Goal: Use online tool/utility: Utilize a website feature to perform a specific function

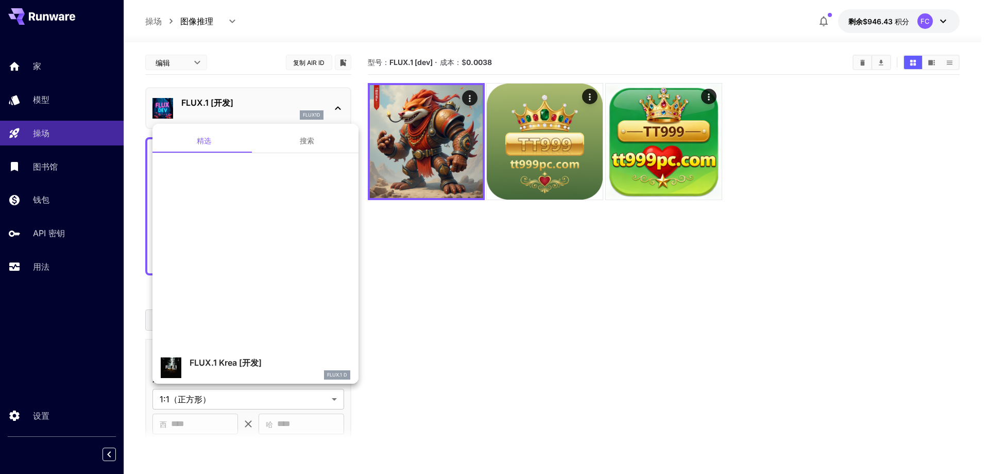
scroll to position [258, 0]
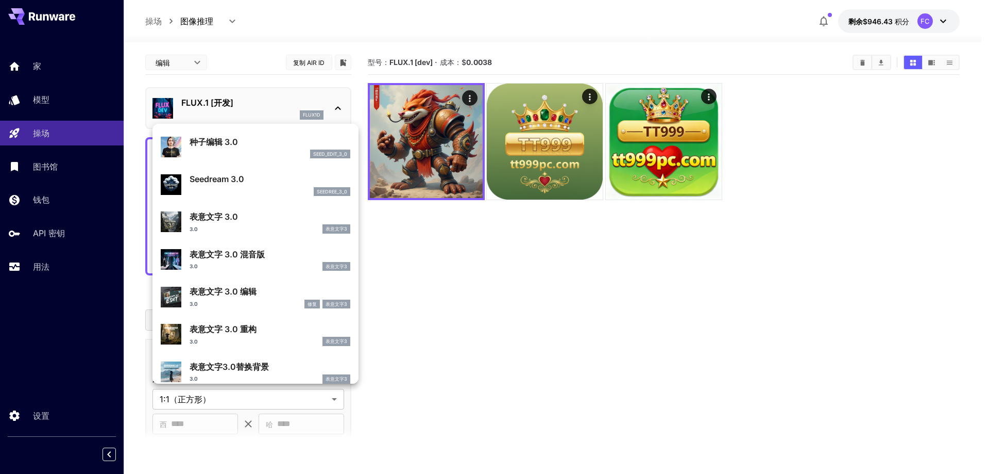
click at [531, 285] on div at bounding box center [494, 237] width 989 height 474
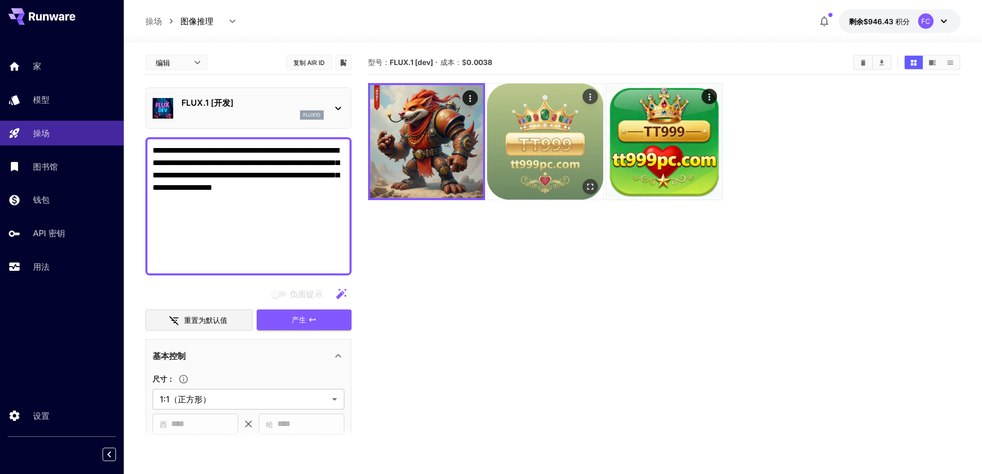
click at [522, 164] on img at bounding box center [545, 141] width 116 height 116
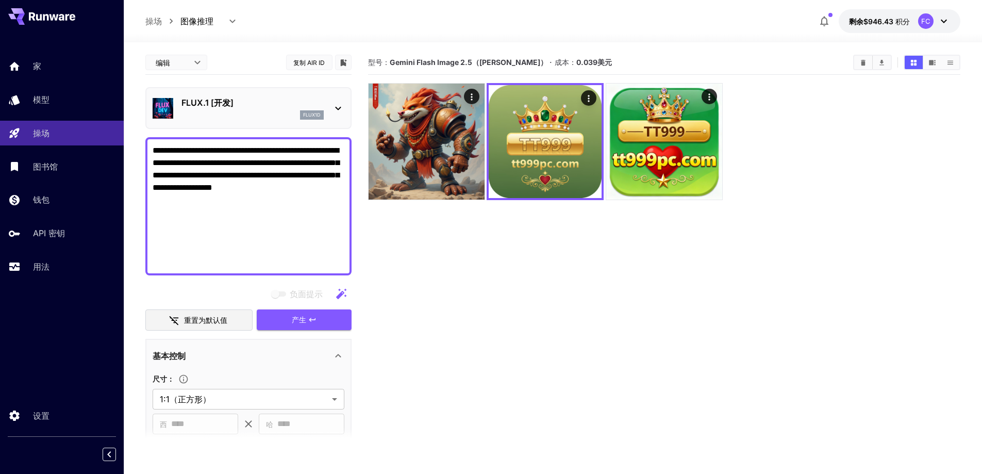
click at [337, 110] on icon at bounding box center [338, 108] width 12 height 12
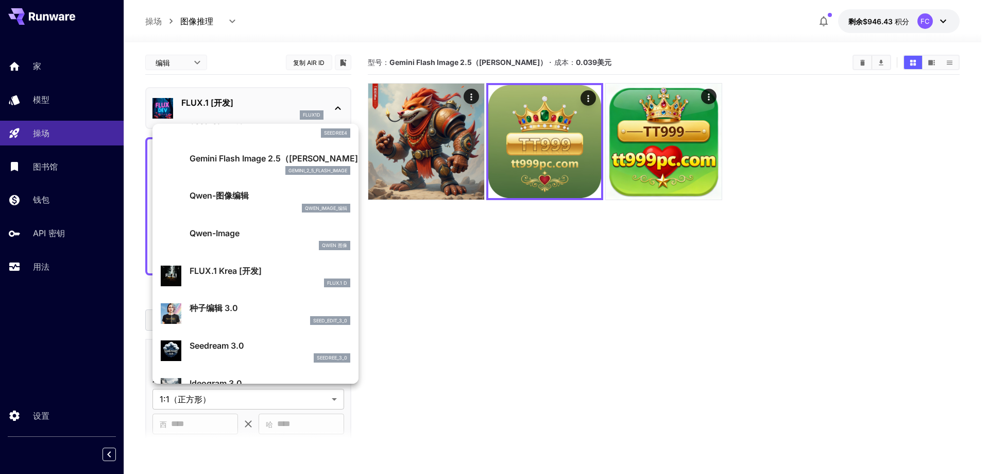
scroll to position [103, 0]
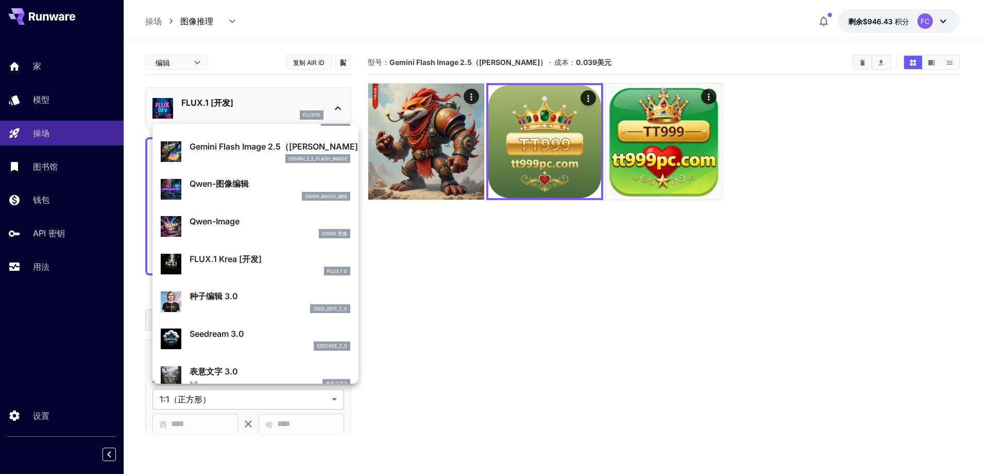
click at [271, 306] on div "seed_edit_3_0" at bounding box center [270, 308] width 161 height 9
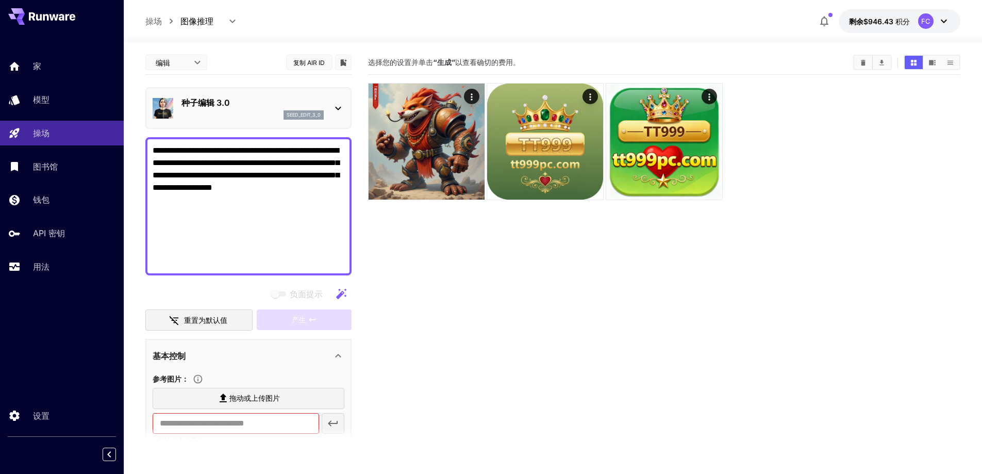
click at [334, 108] on icon at bounding box center [338, 108] width 12 height 12
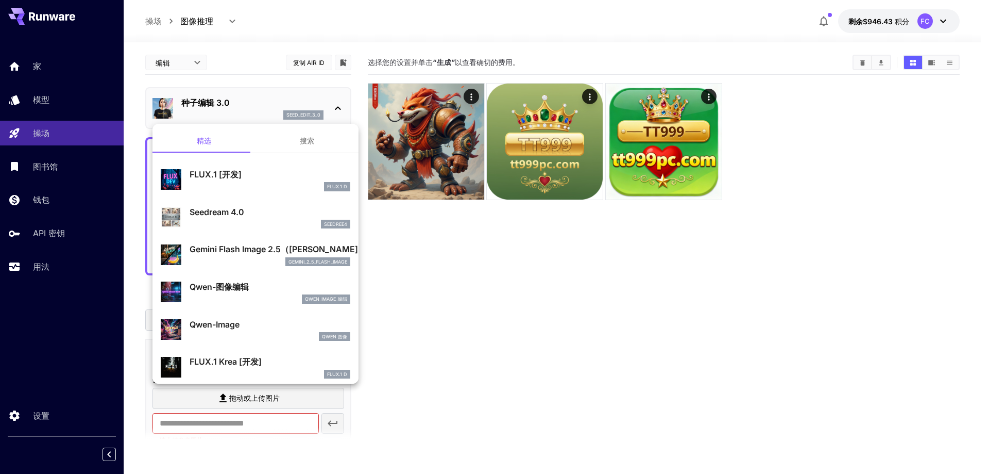
click at [257, 288] on p "Qwen-图像编辑" at bounding box center [270, 286] width 161 height 12
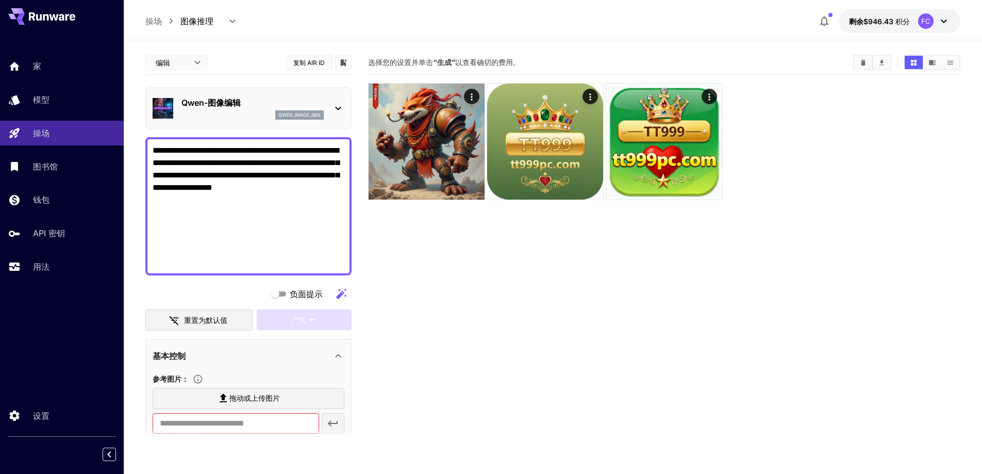
click at [329, 105] on div "Qwen-图像编辑 qwen_image_编辑" at bounding box center [249, 107] width 192 height 31
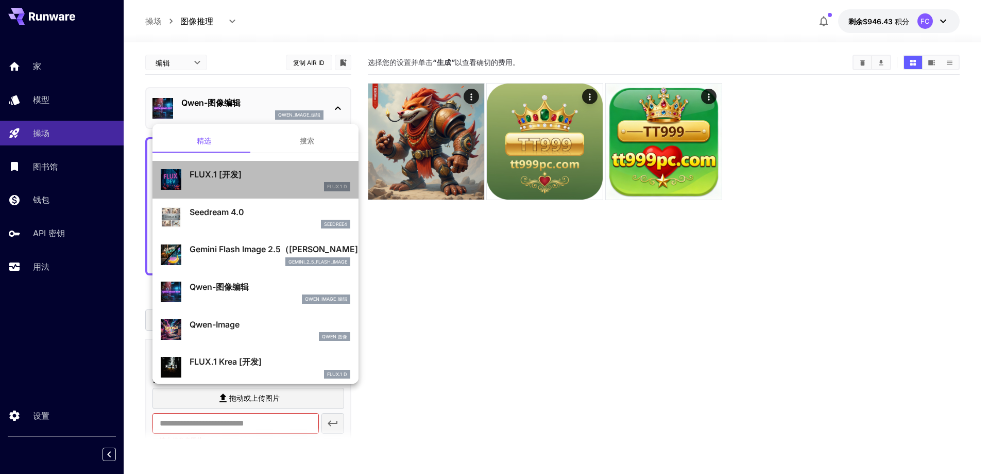
click at [287, 180] on div "FLUX.1 [开发] FLUX.1 D" at bounding box center [270, 179] width 161 height 23
type input "***"
type input "**"
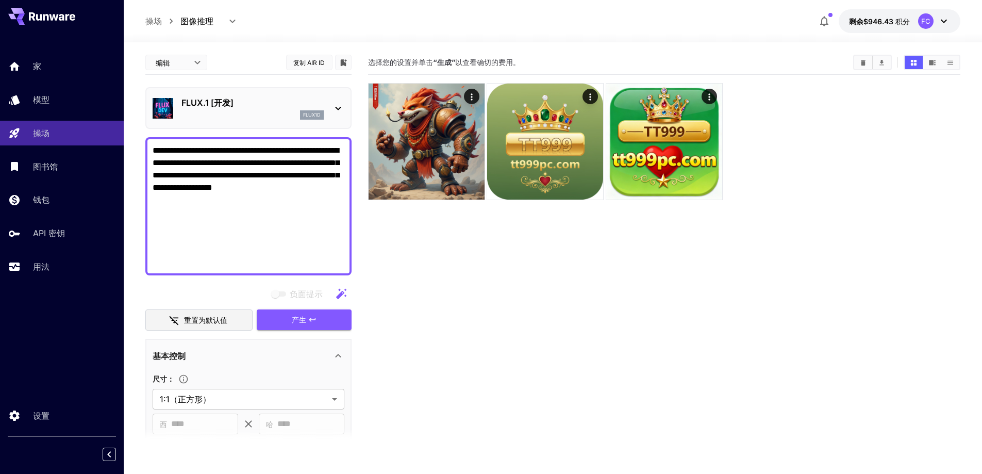
click at [338, 106] on icon at bounding box center [338, 108] width 12 height 12
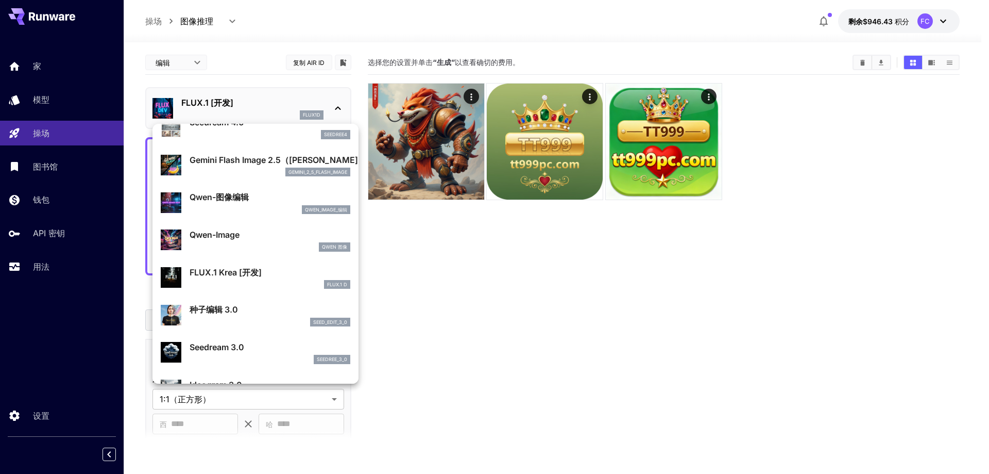
scroll to position [103, 0]
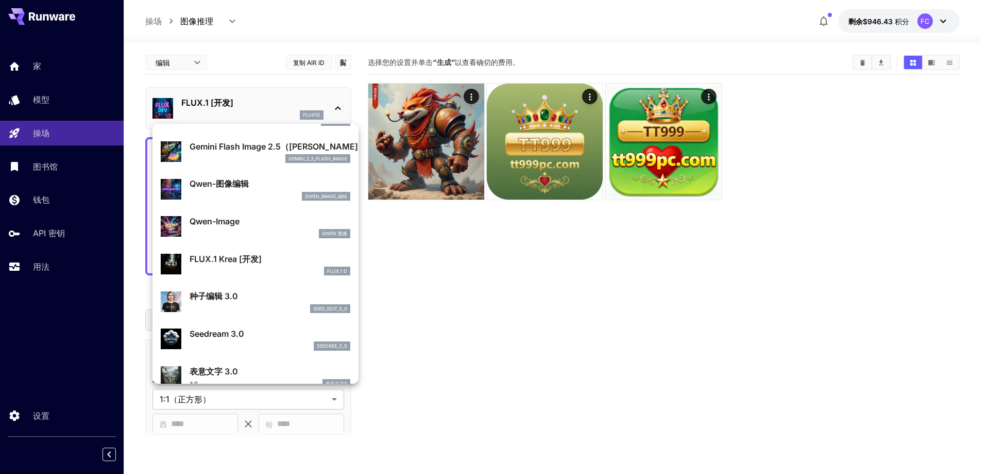
click at [256, 335] on p "Seedream 3.0" at bounding box center [270, 333] width 161 height 12
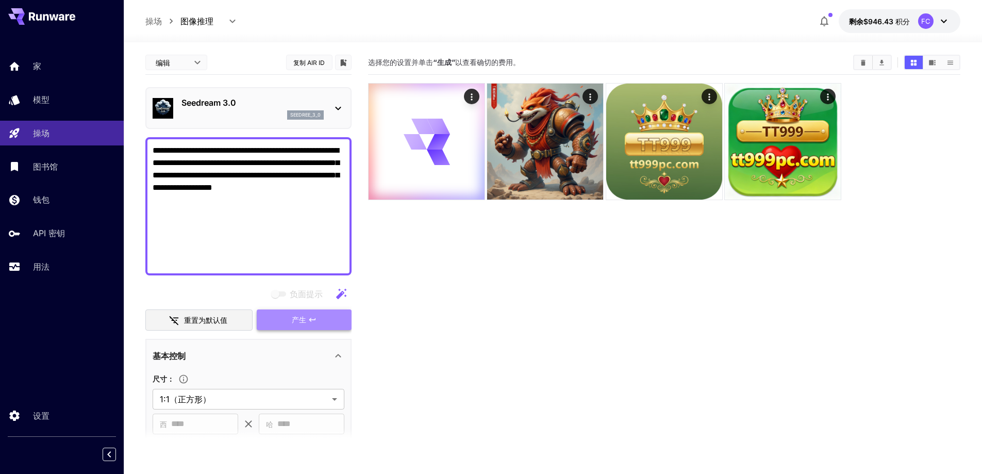
click at [300, 324] on span "产生" at bounding box center [299, 319] width 14 height 13
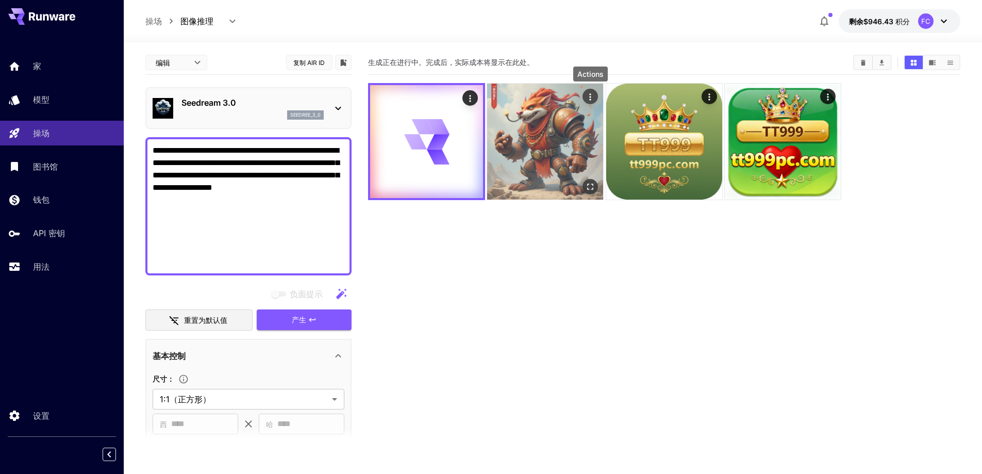
click at [591, 98] on icon "行动" at bounding box center [590, 97] width 10 height 10
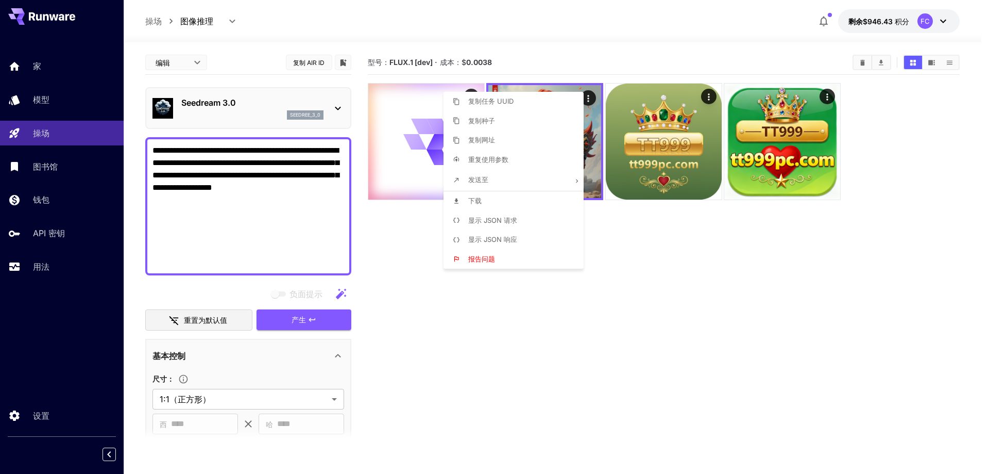
click at [636, 274] on div at bounding box center [494, 237] width 989 height 474
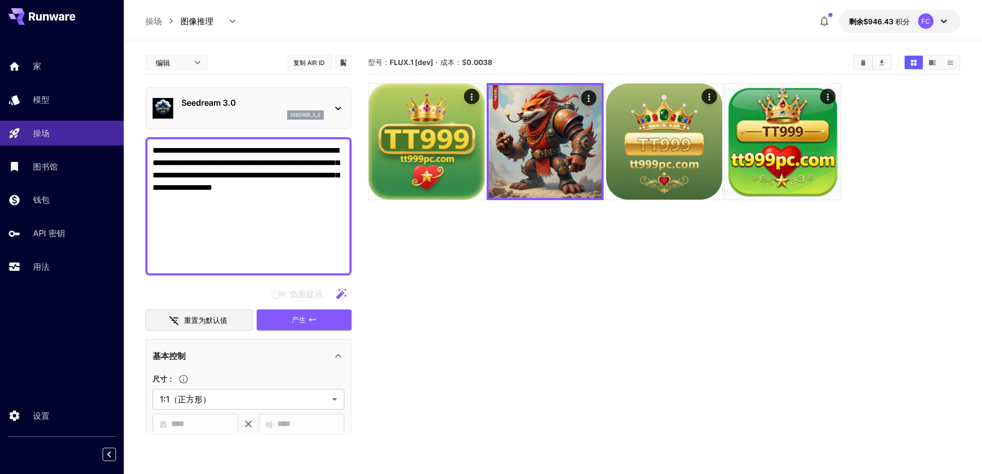
click at [337, 109] on icon at bounding box center [338, 109] width 6 height 4
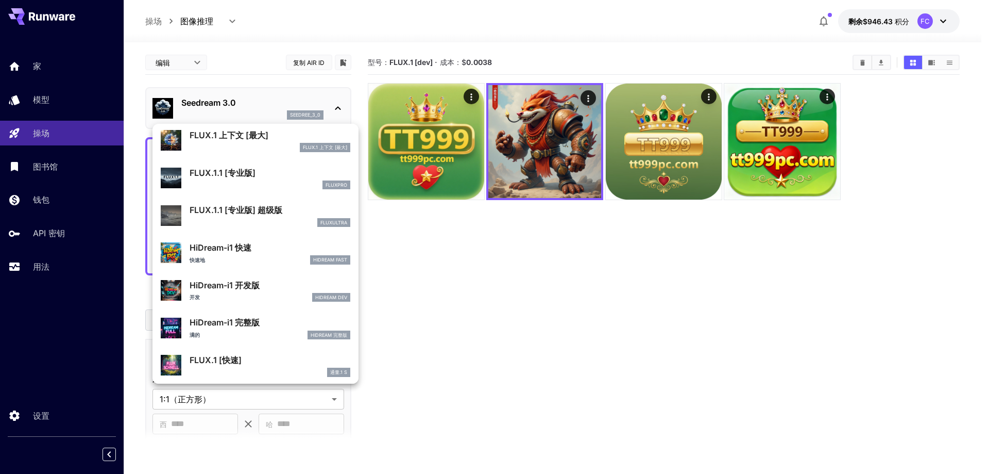
scroll to position [773, 0]
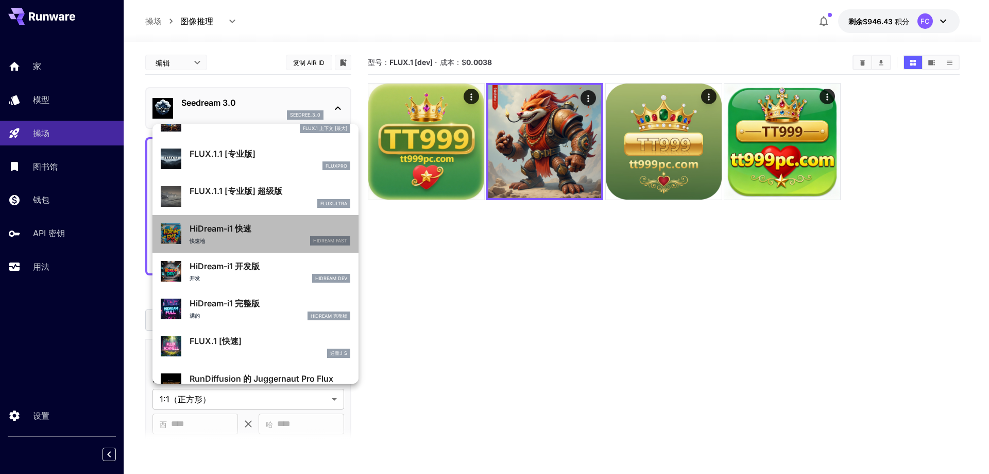
click at [278, 230] on p "HiDream-i1 快速" at bounding box center [270, 228] width 161 height 12
type input "*"
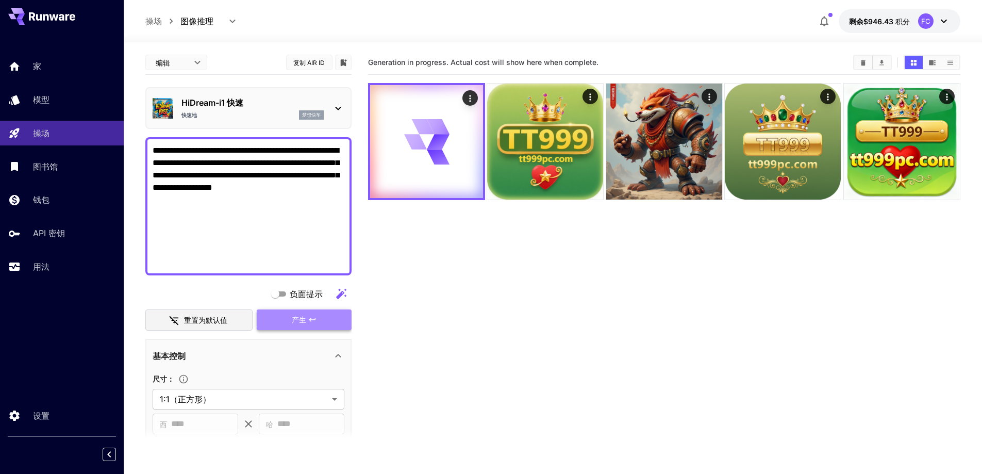
click at [295, 322] on font "产生" at bounding box center [299, 319] width 14 height 9
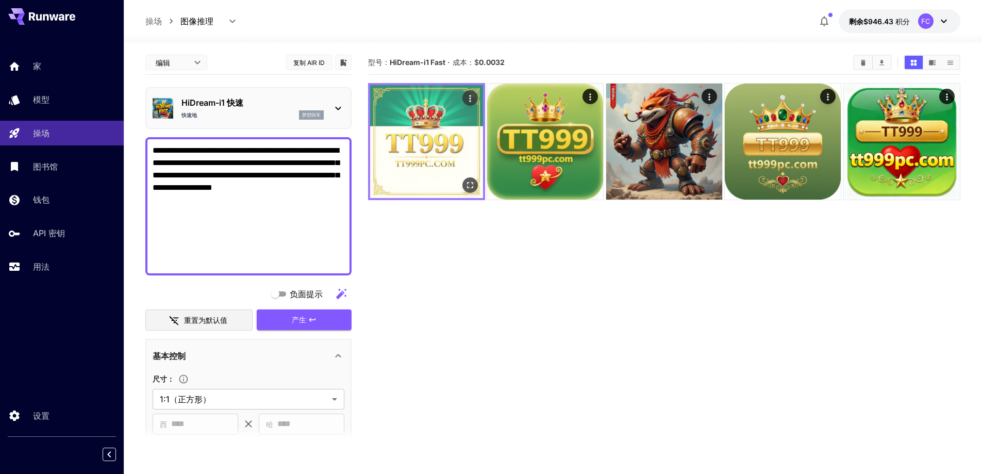
click at [431, 175] on img at bounding box center [426, 141] width 113 height 113
click at [468, 184] on icon "全屏打开" at bounding box center [470, 185] width 6 height 6
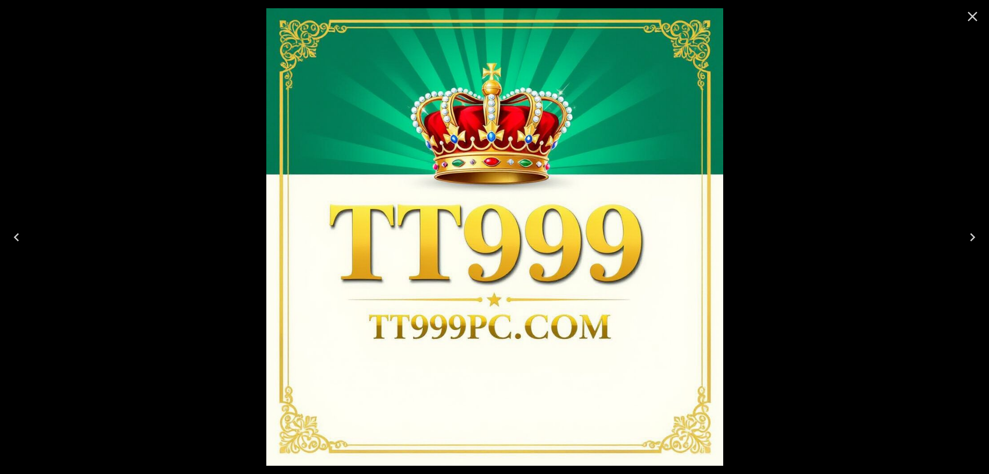
click at [471, 271] on img at bounding box center [494, 236] width 457 height 457
click at [969, 19] on icon "Close" at bounding box center [973, 16] width 16 height 16
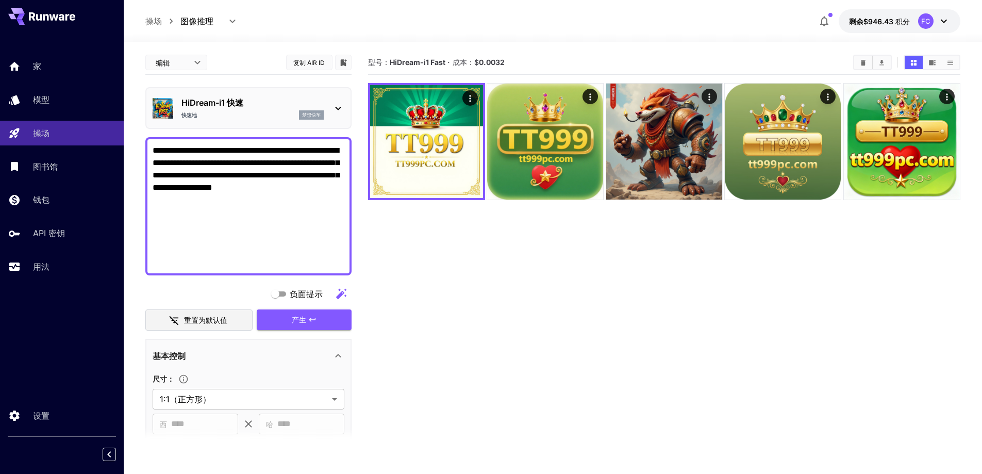
click at [340, 111] on icon at bounding box center [338, 108] width 12 height 12
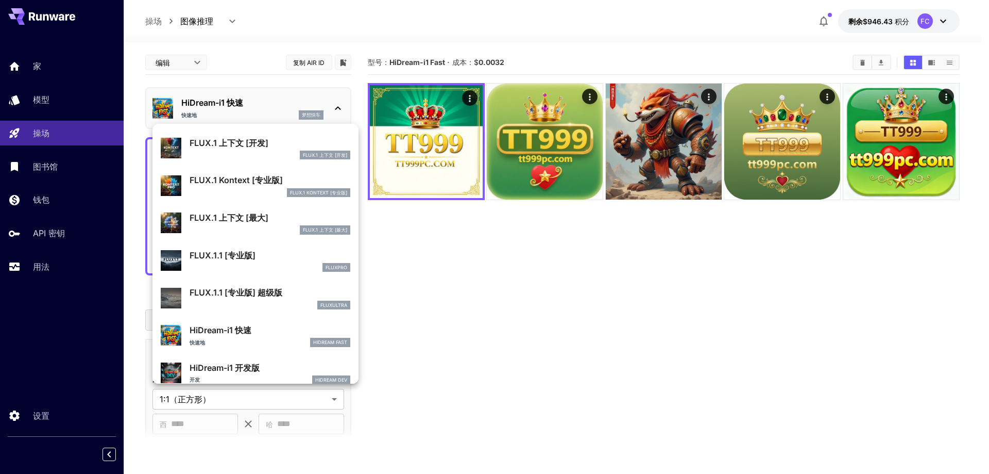
scroll to position [834, 0]
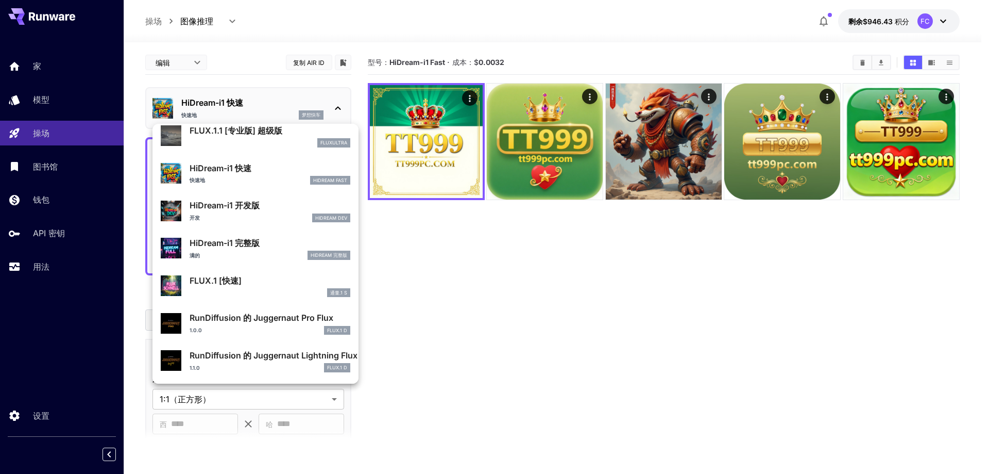
click at [271, 290] on div "通量.1 S" at bounding box center [270, 292] width 161 height 9
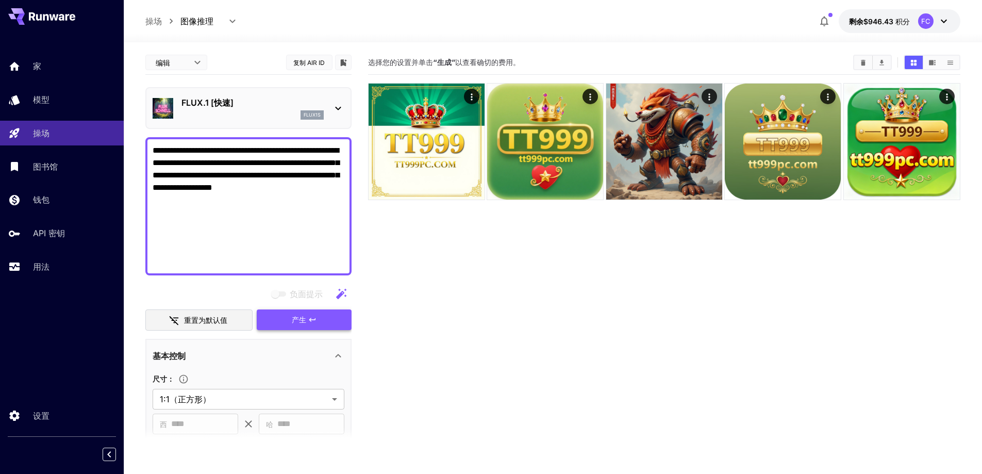
click at [306, 322] on font "产生" at bounding box center [299, 319] width 14 height 9
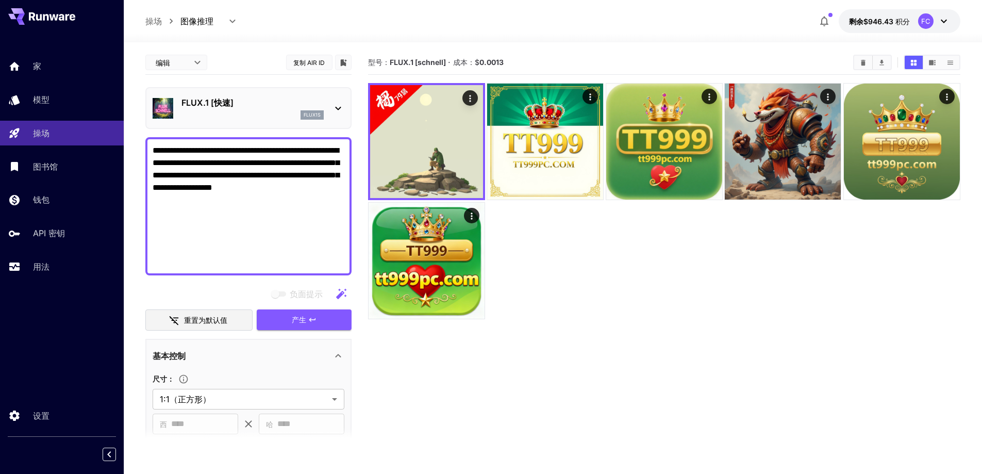
click at [336, 108] on icon at bounding box center [338, 109] width 6 height 4
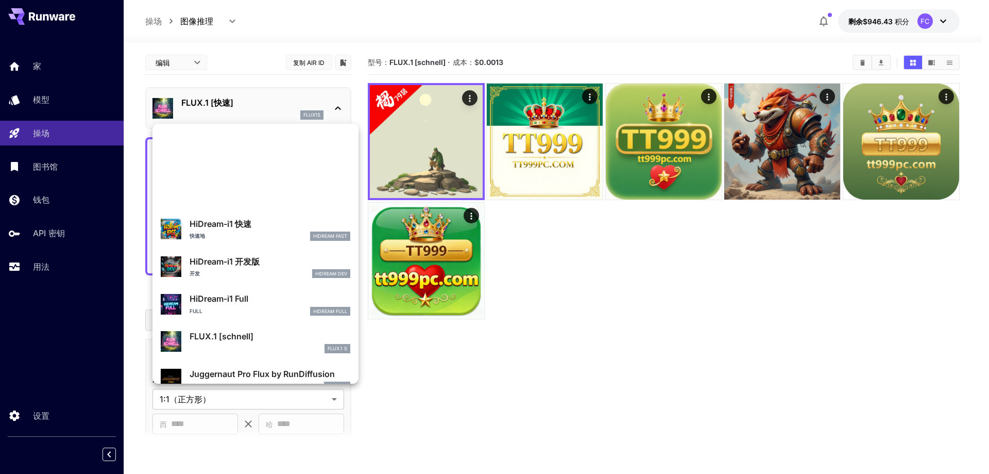
scroll to position [834, 0]
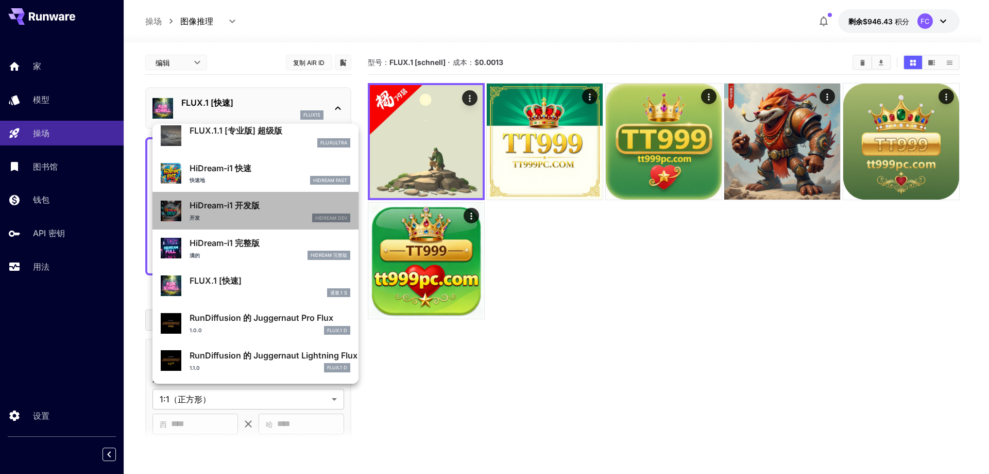
click at [267, 210] on p "HiDream-i1 开发版" at bounding box center [270, 205] width 161 height 12
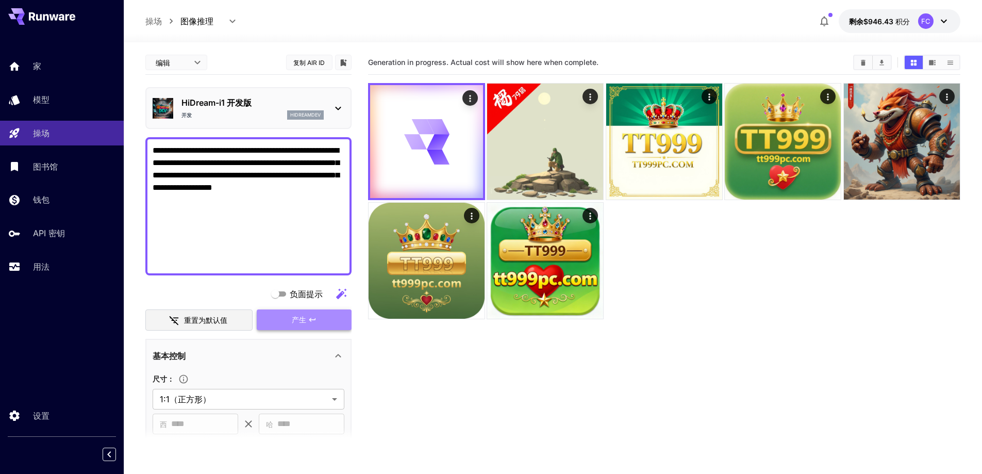
click at [293, 320] on font "产生" at bounding box center [299, 319] width 14 height 9
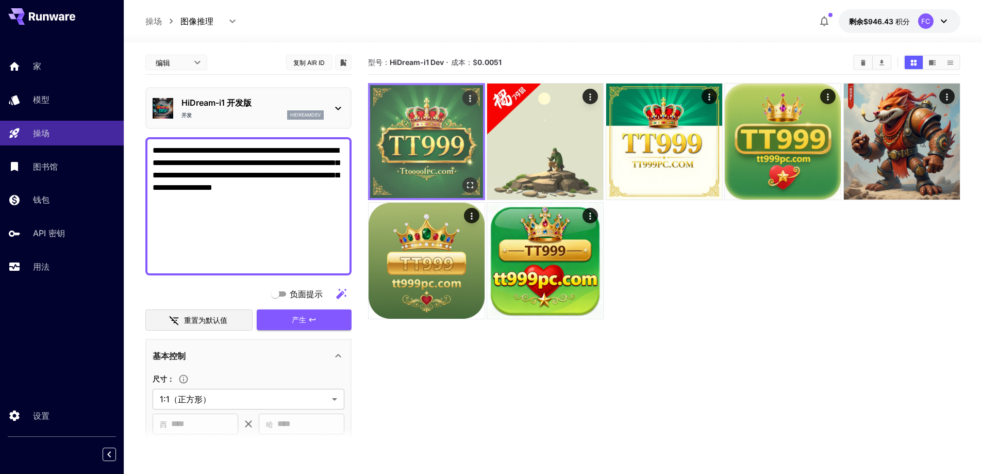
click at [437, 182] on img at bounding box center [426, 141] width 113 height 113
click at [466, 184] on icon "全屏打开" at bounding box center [470, 185] width 10 height 10
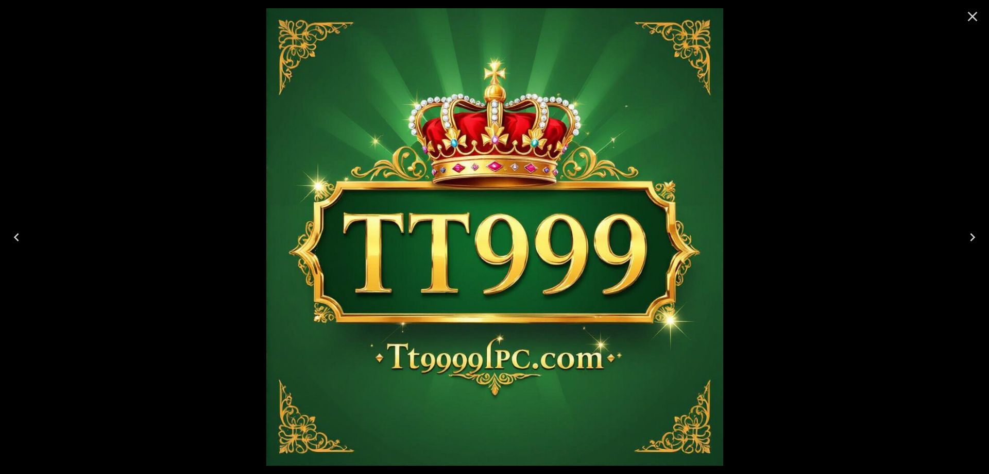
click at [457, 189] on img at bounding box center [494, 236] width 457 height 457
click at [641, 81] on img at bounding box center [494, 236] width 457 height 457
click at [971, 18] on icon "Close" at bounding box center [973, 16] width 16 height 16
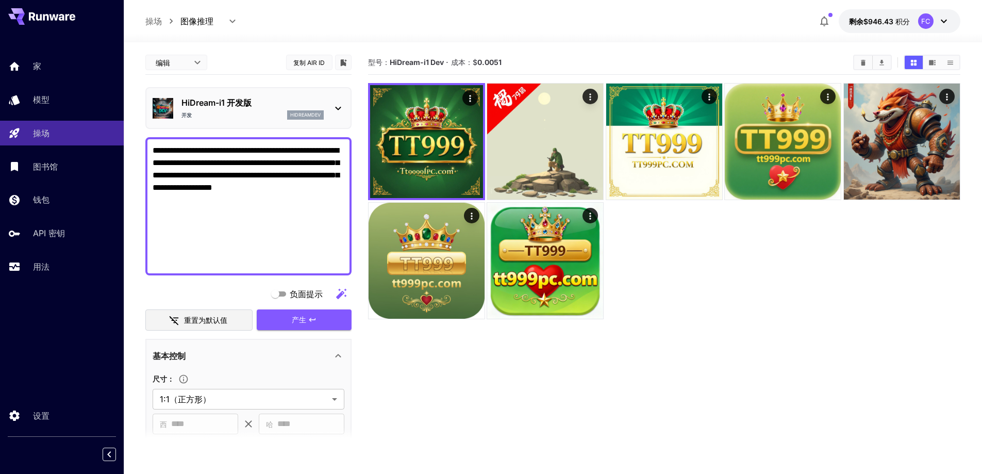
click at [334, 105] on icon at bounding box center [338, 108] width 12 height 12
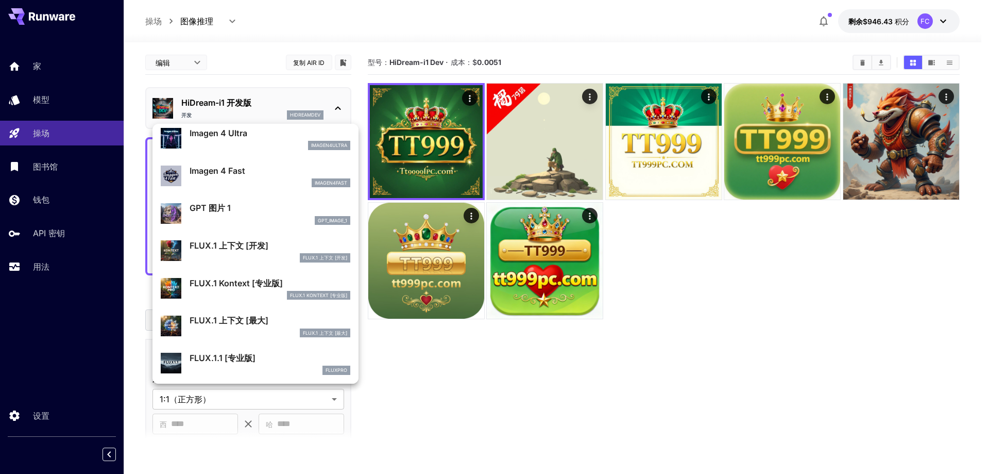
scroll to position [834, 0]
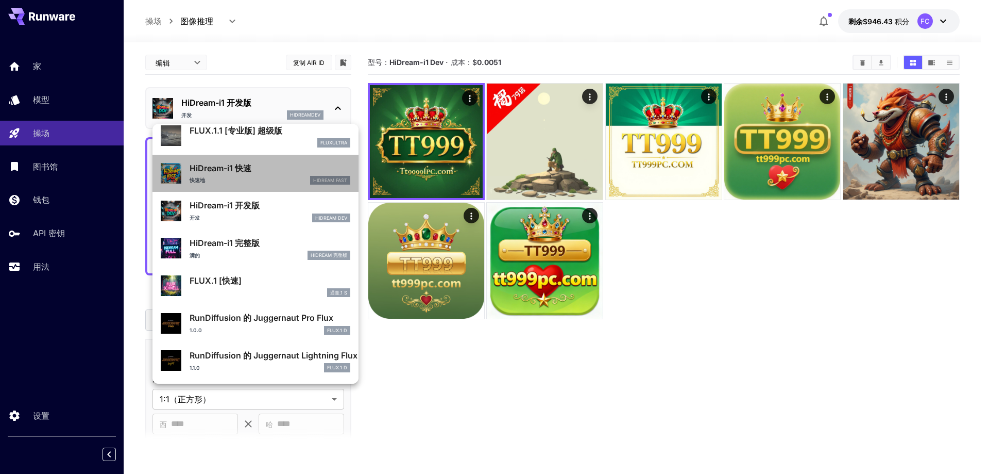
click at [284, 174] on div "HiDream-i1 快速 快速地 HiDream Fast" at bounding box center [270, 173] width 161 height 23
type input "**"
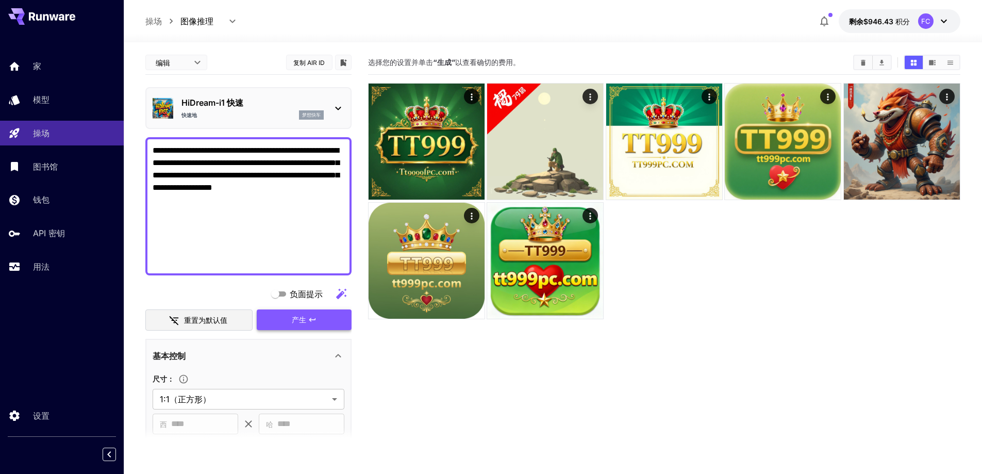
click at [293, 321] on font "产生" at bounding box center [299, 319] width 14 height 9
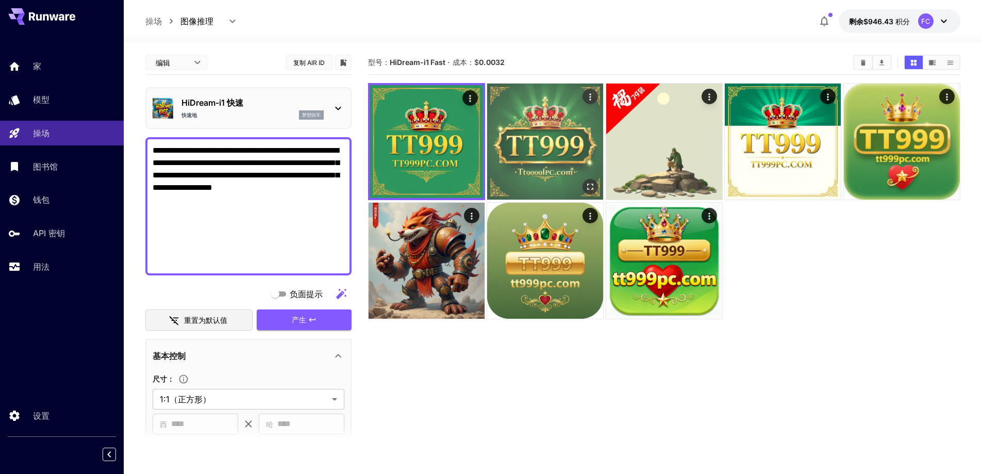
click at [549, 167] on img at bounding box center [545, 141] width 116 height 116
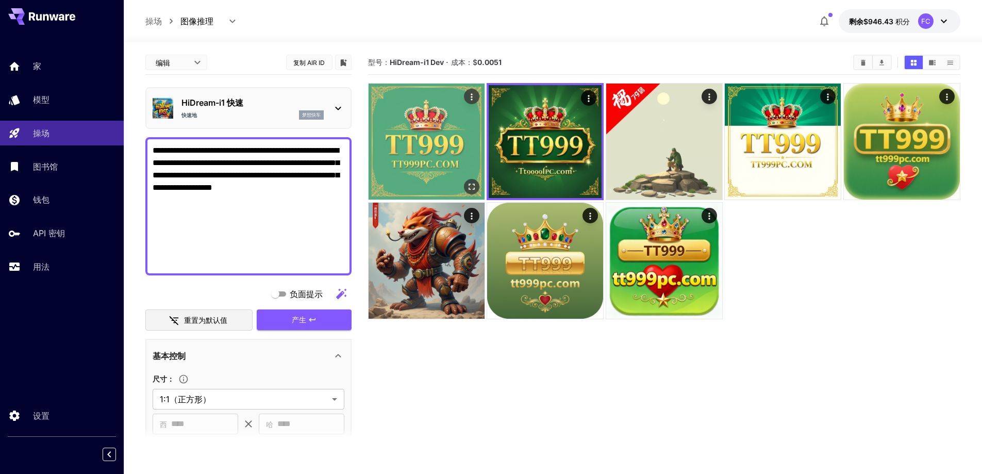
click at [445, 165] on img at bounding box center [426, 141] width 116 height 116
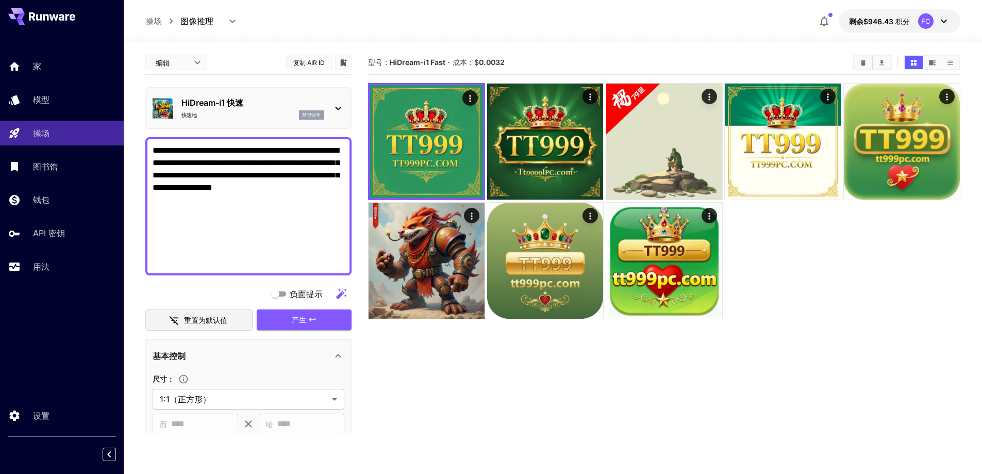
click at [335, 110] on icon at bounding box center [338, 108] width 12 height 12
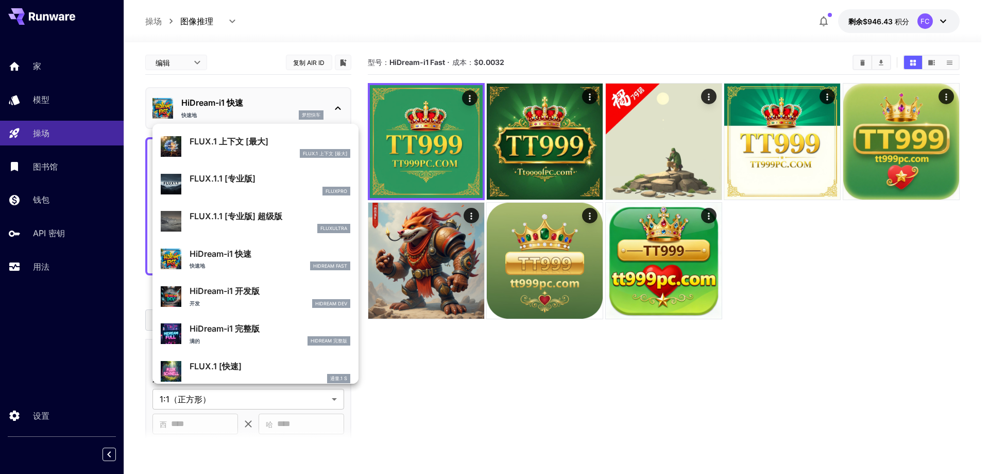
scroll to position [731, 0]
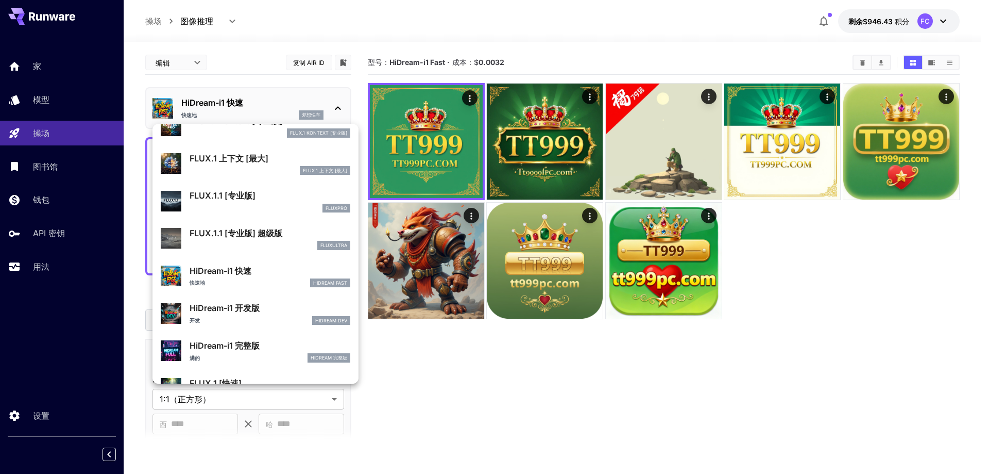
click at [451, 170] on div at bounding box center [494, 237] width 989 height 474
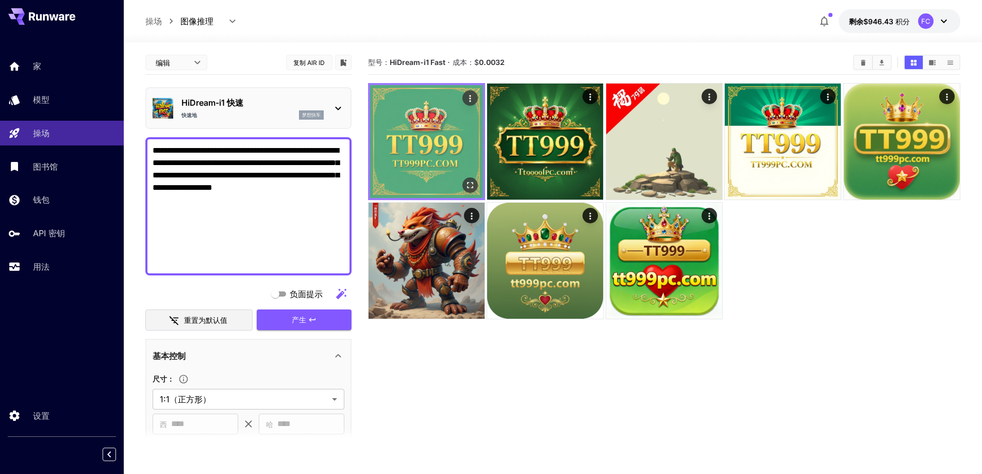
click at [438, 169] on img at bounding box center [426, 141] width 113 height 113
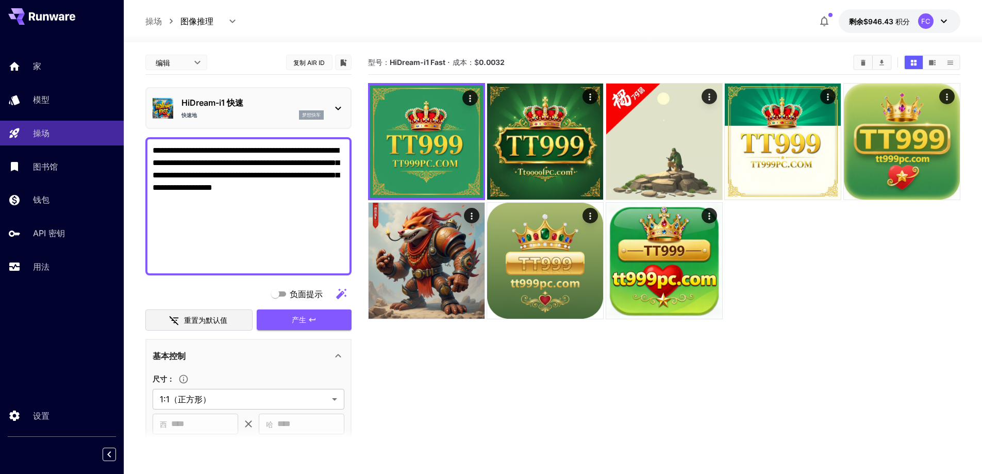
click at [337, 110] on icon at bounding box center [338, 108] width 12 height 12
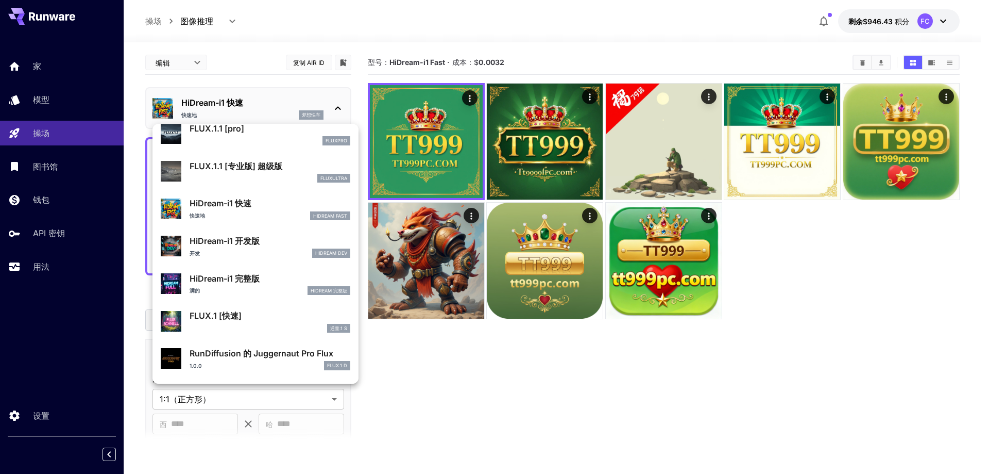
scroll to position [782, 0]
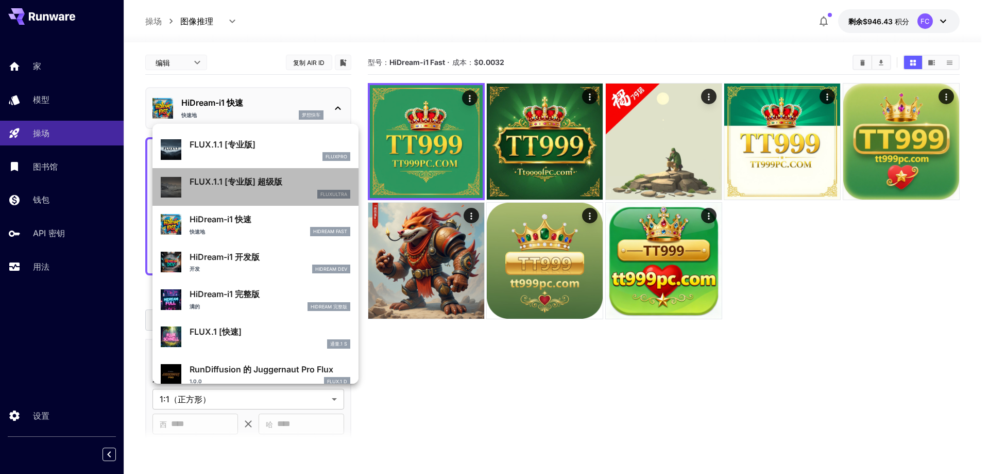
click at [285, 191] on div "fluxultra" at bounding box center [270, 194] width 161 height 9
type input "**********"
type input "****"
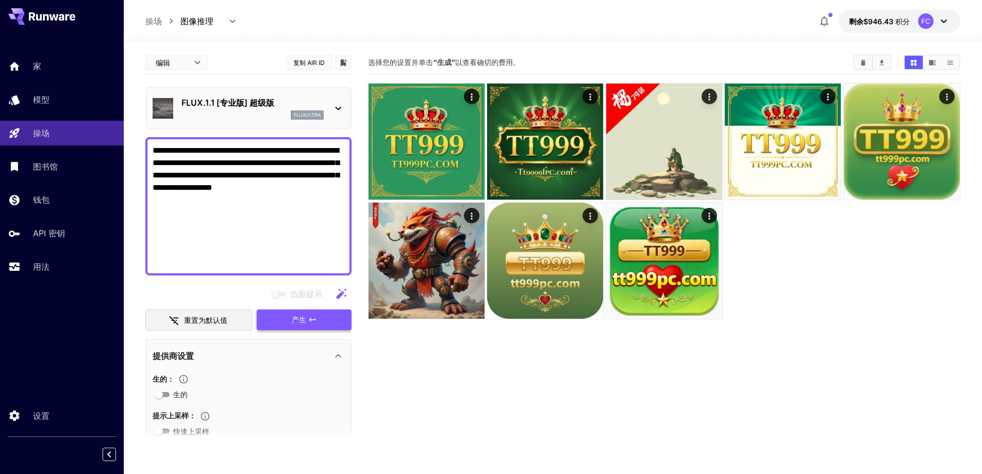
click at [302, 318] on font "产生" at bounding box center [299, 319] width 14 height 9
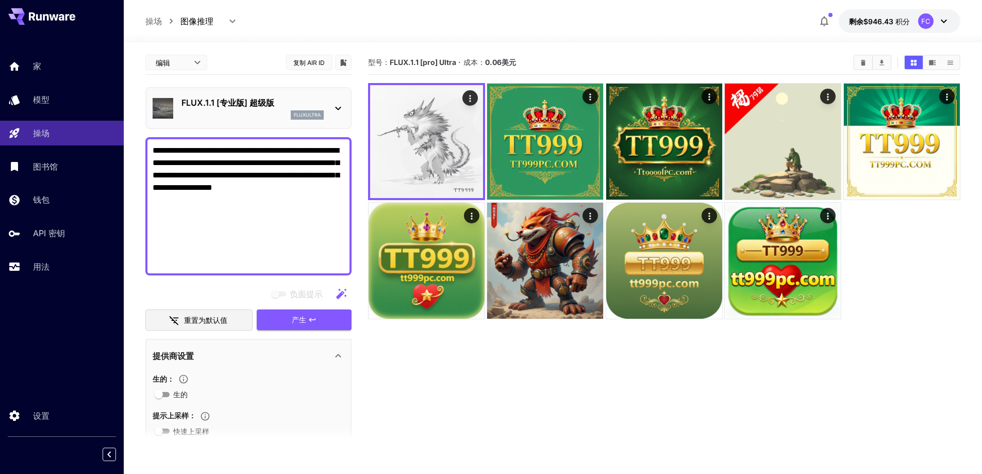
click at [338, 109] on icon at bounding box center [338, 109] width 6 height 4
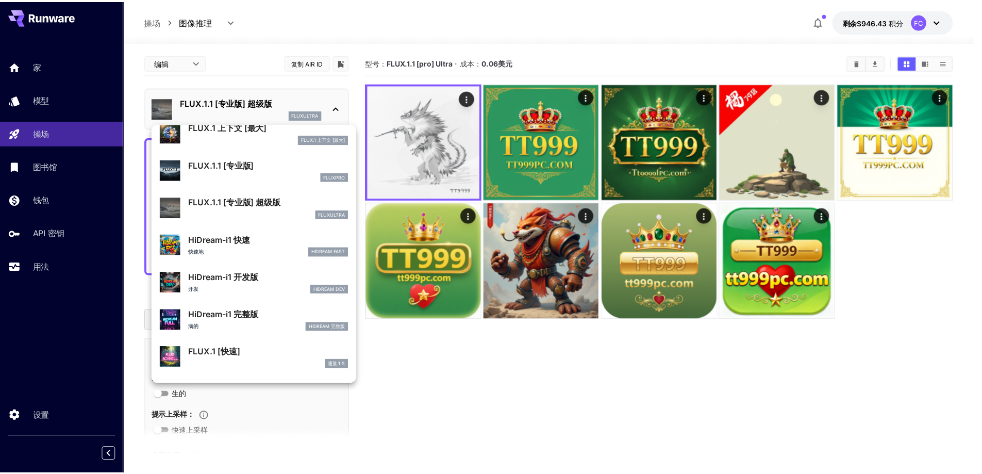
scroll to position [782, 0]
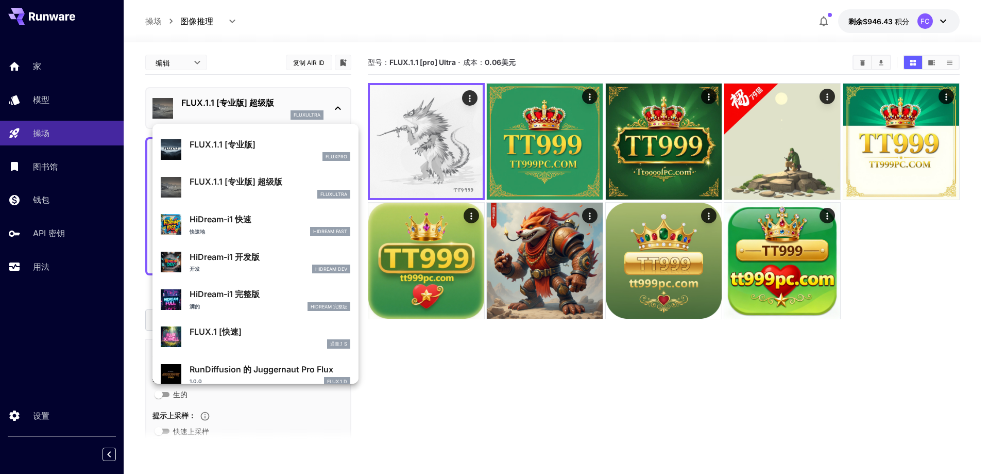
click at [472, 363] on div at bounding box center [494, 237] width 989 height 474
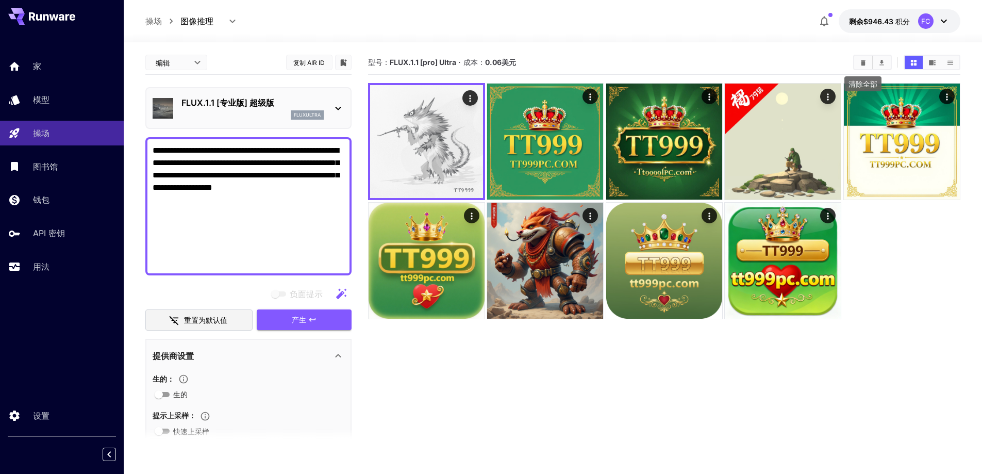
click at [863, 63] on icon "清除全部" at bounding box center [863, 62] width 5 height 6
